Goal: Find specific page/section: Find specific page/section

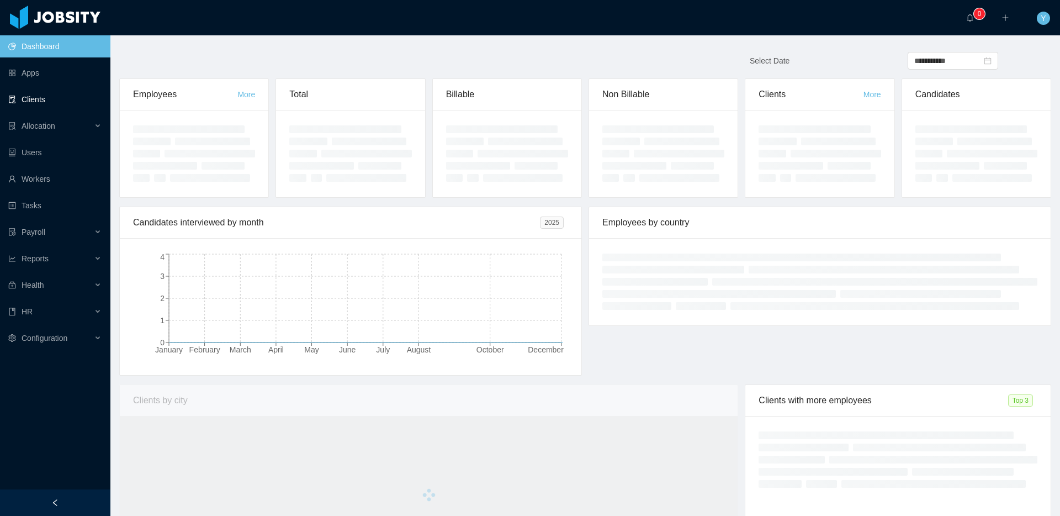
click at [41, 95] on link "Clients" at bounding box center [54, 99] width 93 height 22
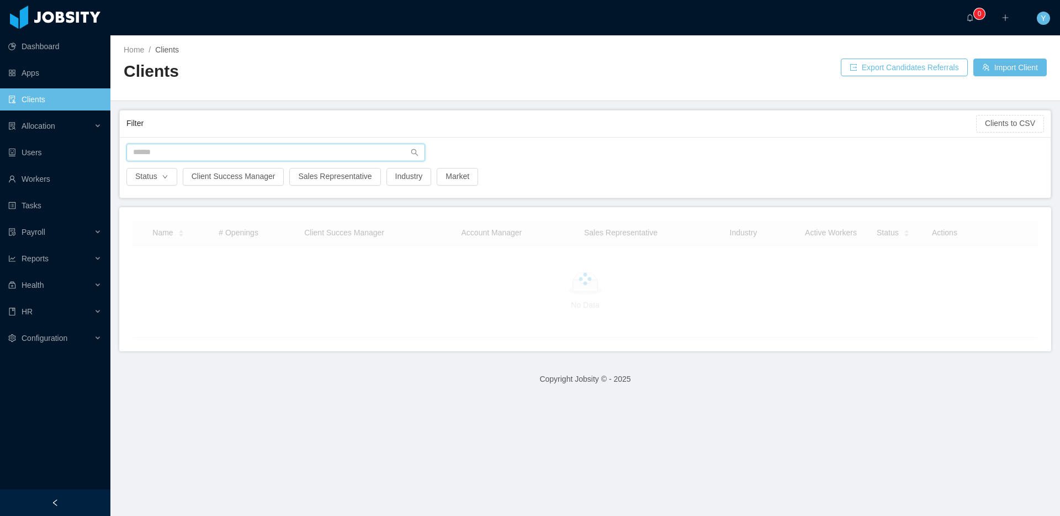
click at [198, 149] on input "text" at bounding box center [275, 153] width 299 height 18
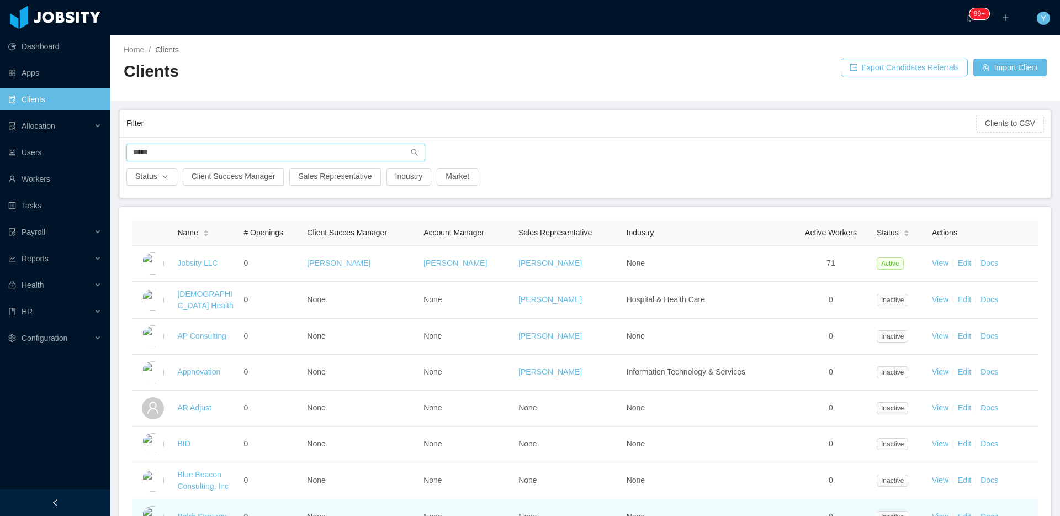
type input "*****"
